Goal: Task Accomplishment & Management: Use online tool/utility

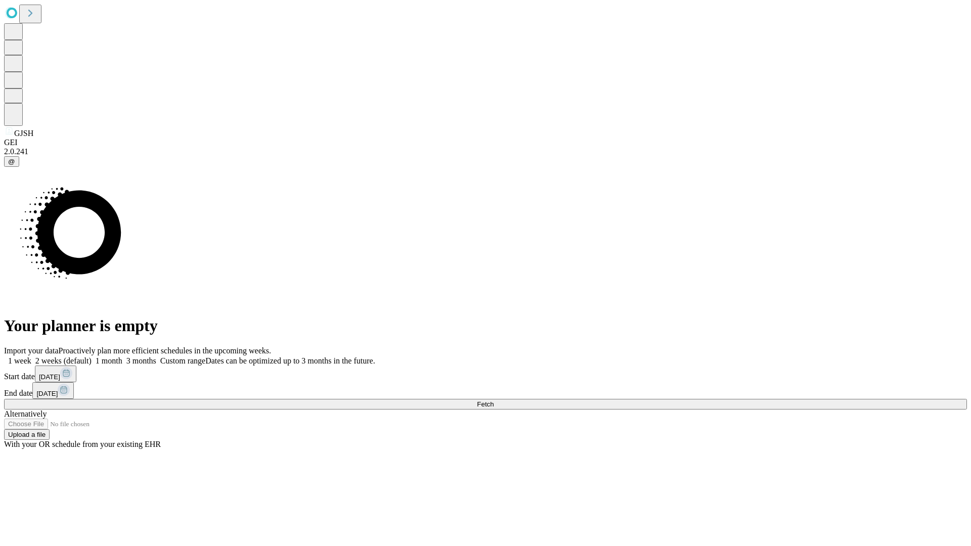
click at [493, 400] on span "Fetch" at bounding box center [485, 404] width 17 height 8
